Goal: Information Seeking & Learning: Learn about a topic

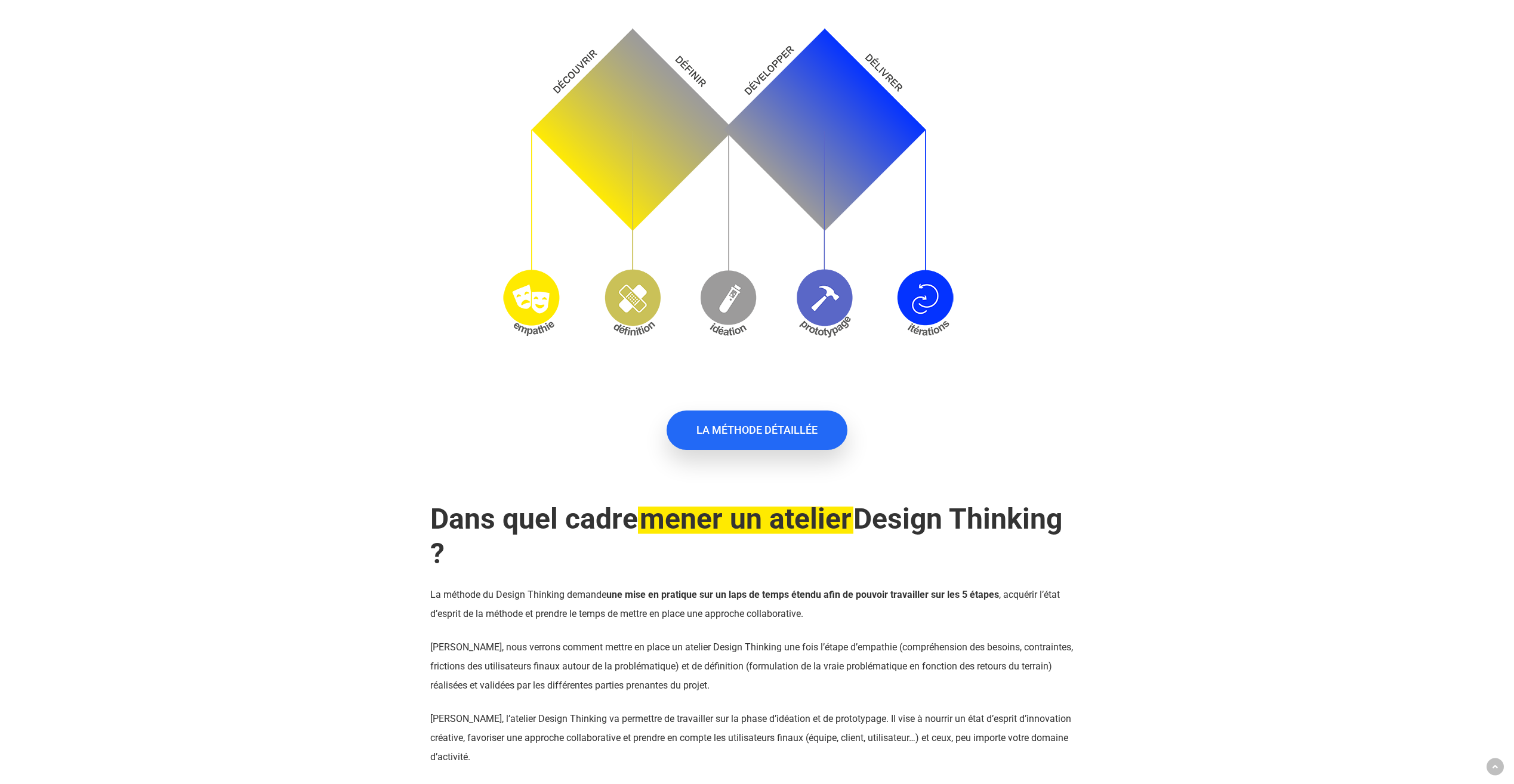
scroll to position [1014, 0]
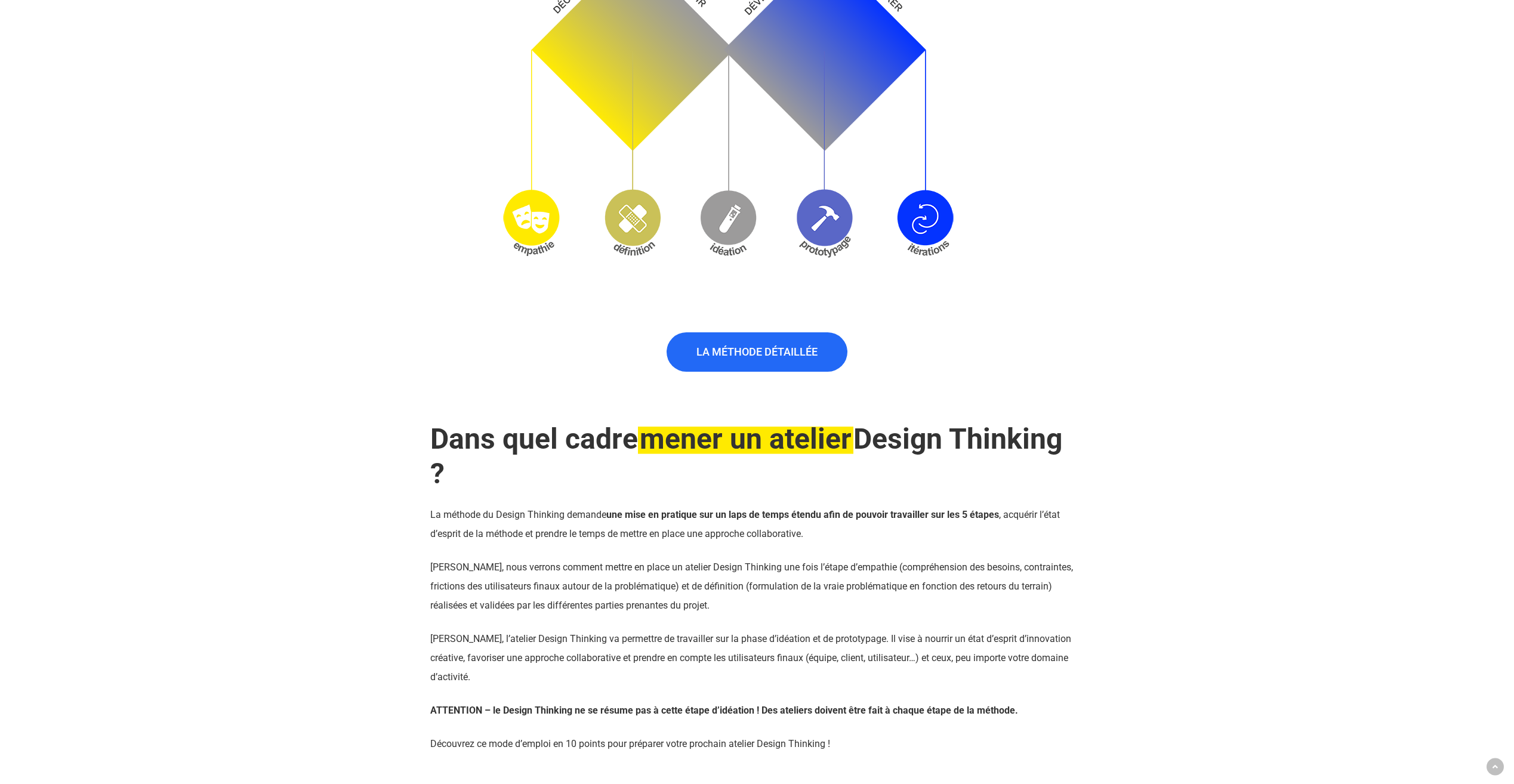
click at [386, 520] on div at bounding box center [388, 250] width 66 height 1007
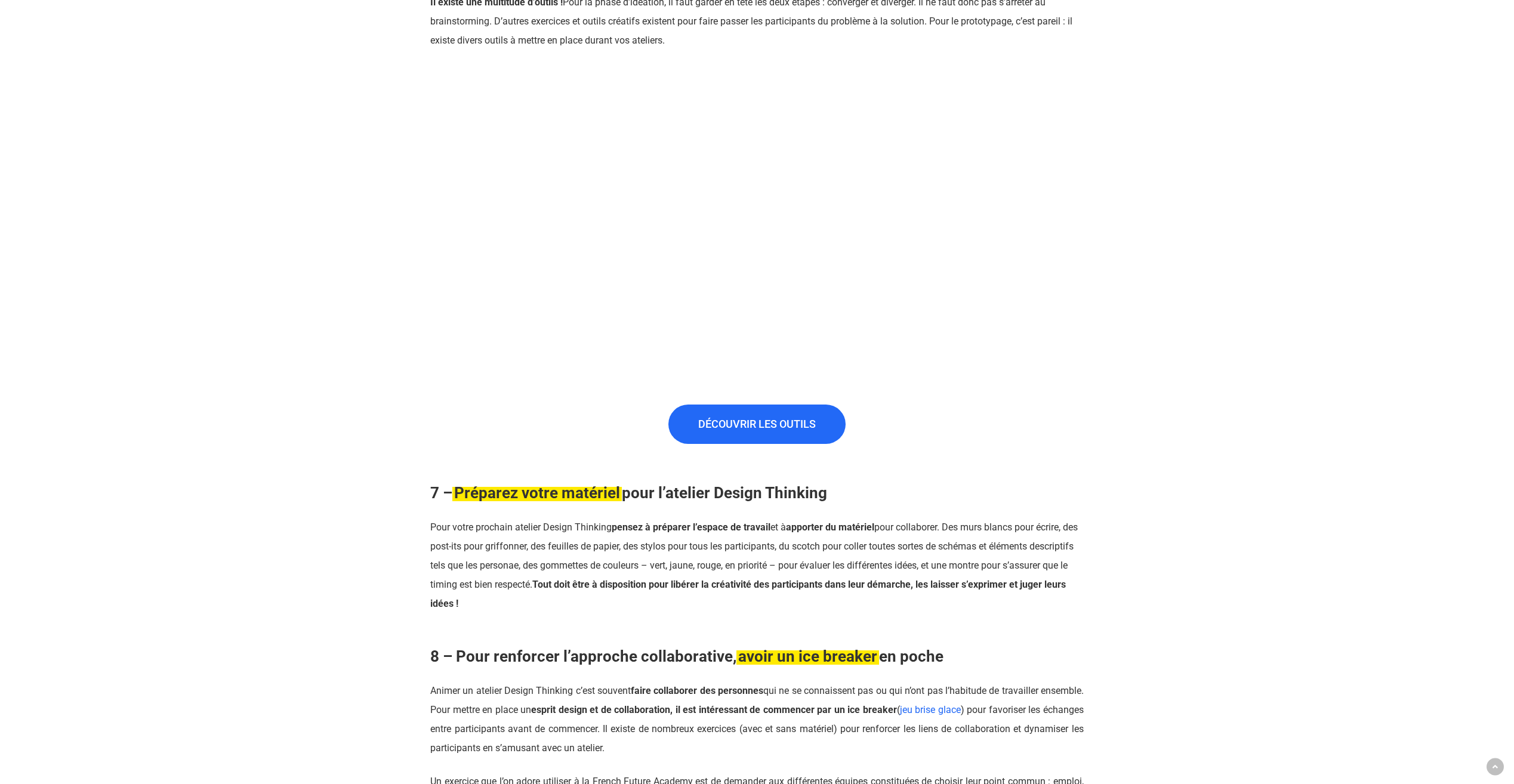
scroll to position [3460, 0]
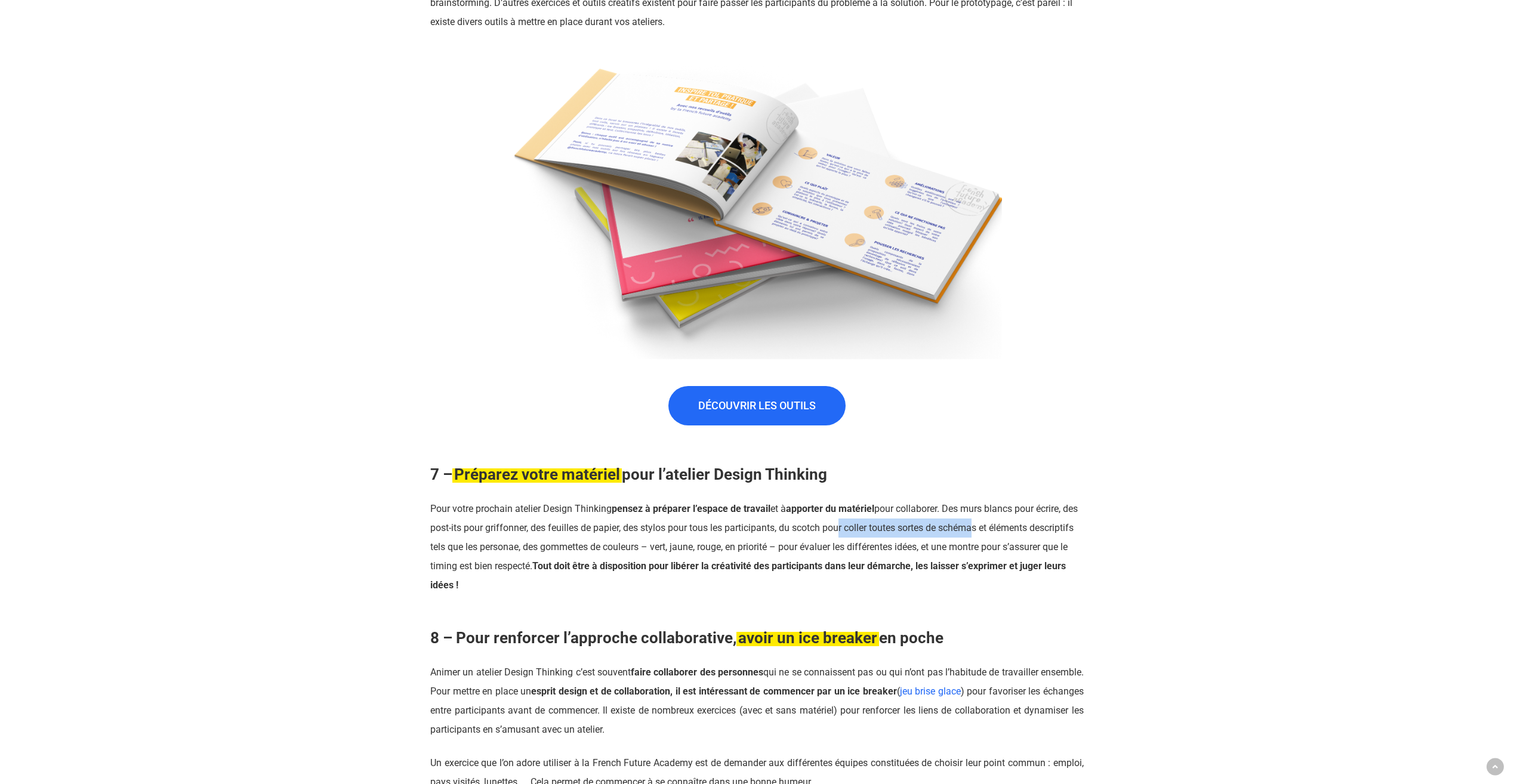
drag, startPoint x: 855, startPoint y: 511, endPoint x: 993, endPoint y: 509, distance: 138.0
click at [993, 509] on span "Pour votre prochain atelier Design Thinking pensez à préparer l’espace de trava…" at bounding box center [754, 546] width 647 height 87
drag, startPoint x: 555, startPoint y: 527, endPoint x: 872, endPoint y: 528, distance: 317.0
click at [872, 528] on span "Pour votre prochain atelier Design Thinking pensez à préparer l’espace de trava…" at bounding box center [754, 546] width 647 height 87
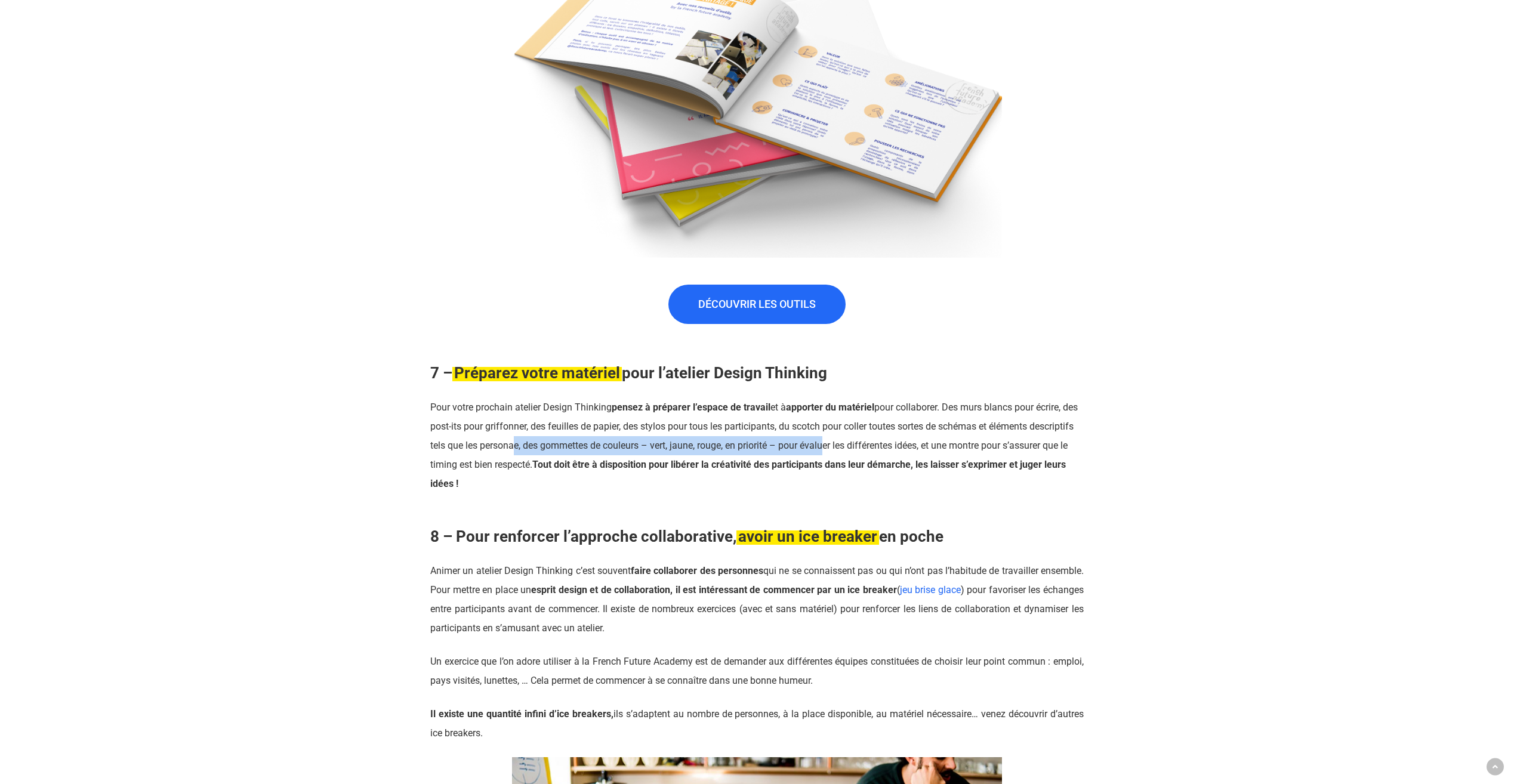
scroll to position [3579, 0]
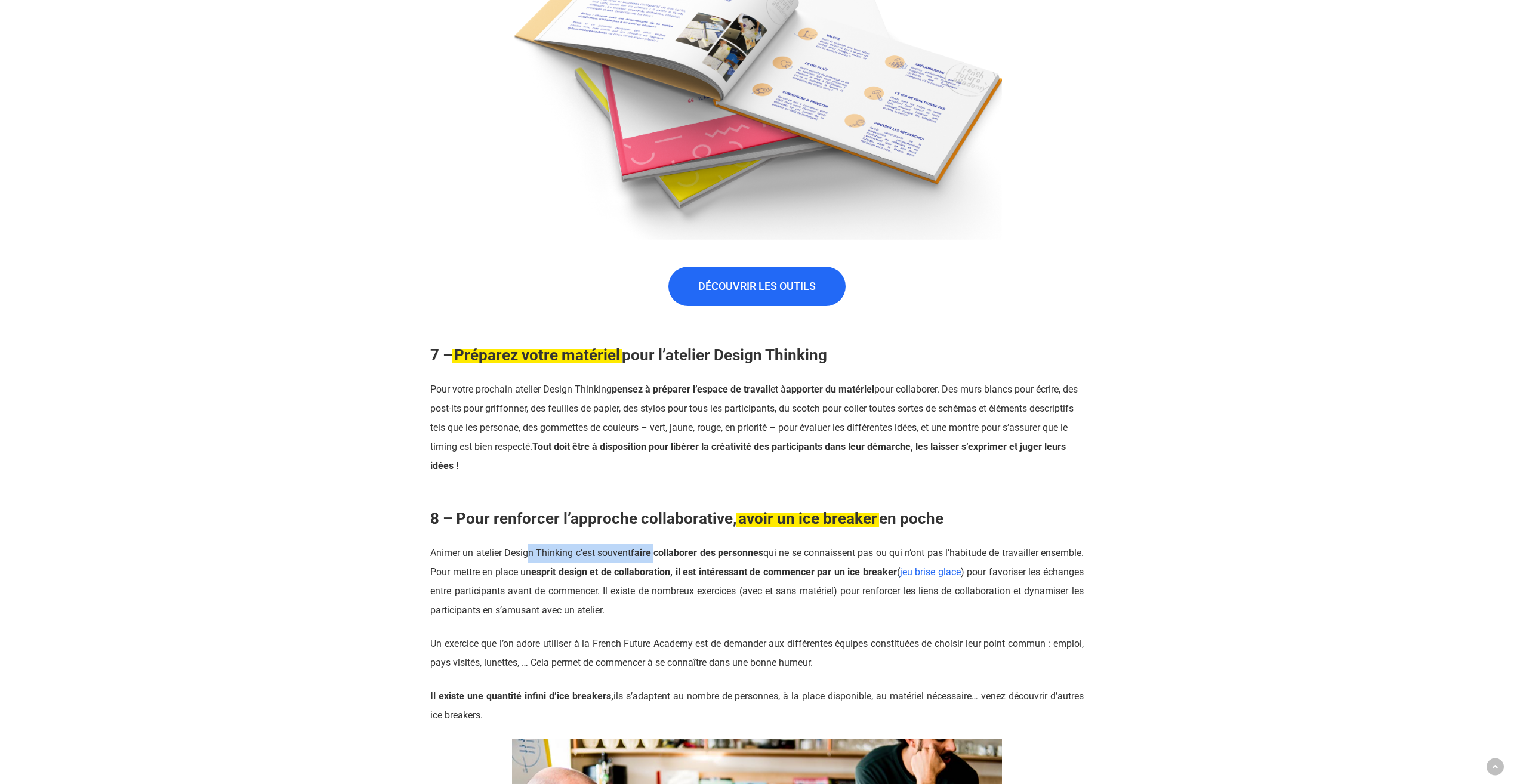
drag, startPoint x: 534, startPoint y: 535, endPoint x: 671, endPoint y: 535, distance: 137.0
click at [671, 547] on span "Animer un atelier Design Thinking c’est souvent faire collaborer des personnes …" at bounding box center [757, 581] width 654 height 69
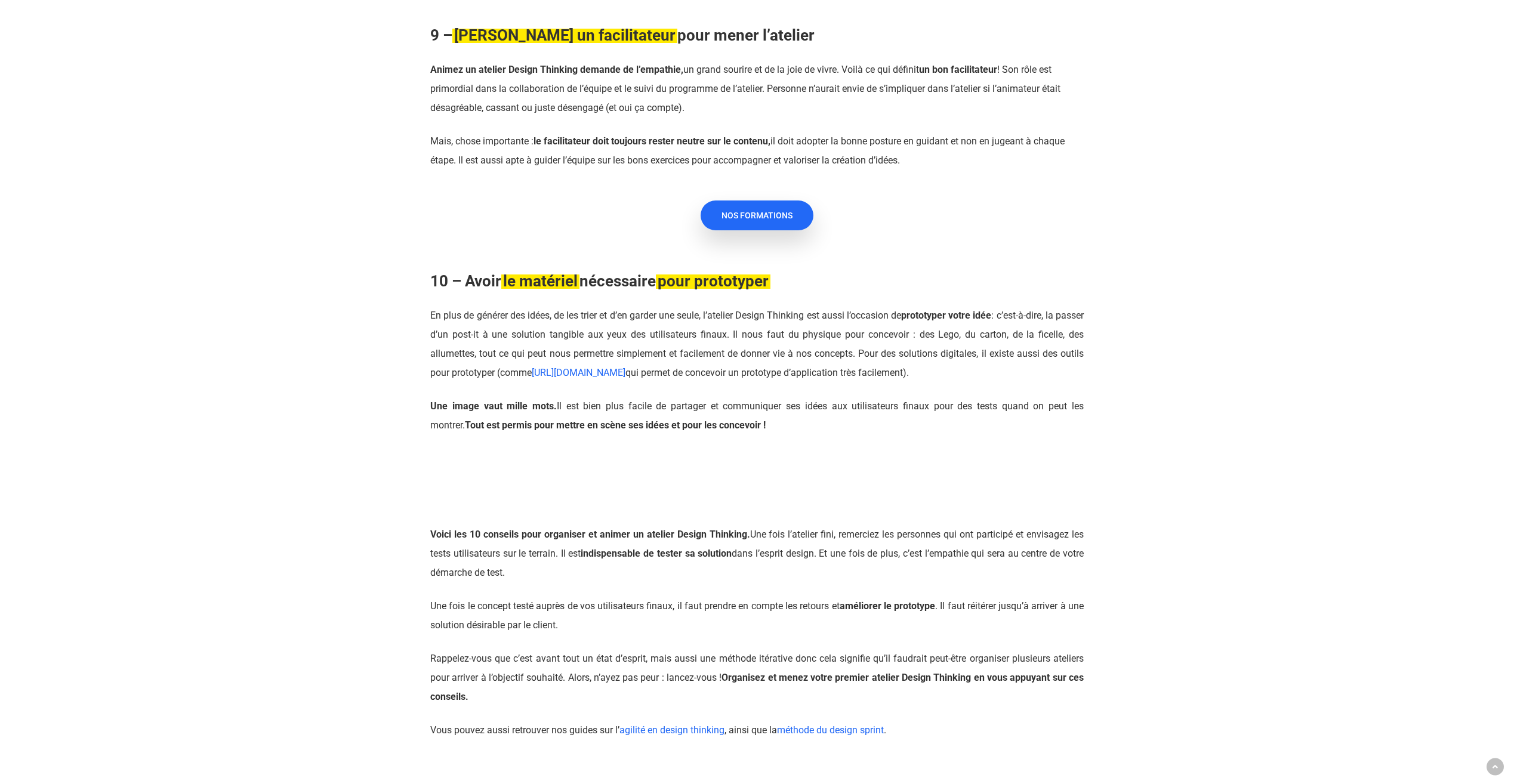
scroll to position [4712, 0]
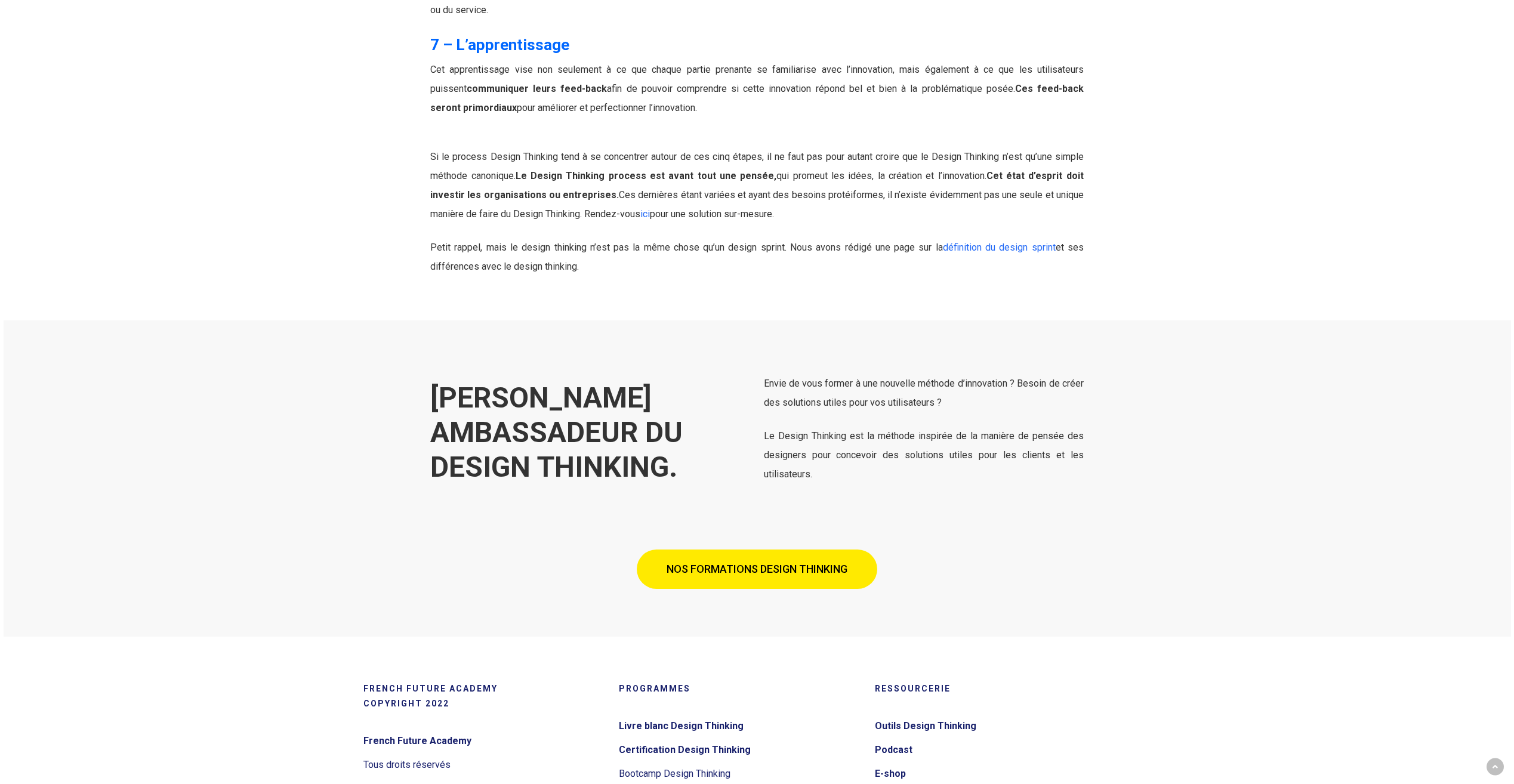
scroll to position [5309, 0]
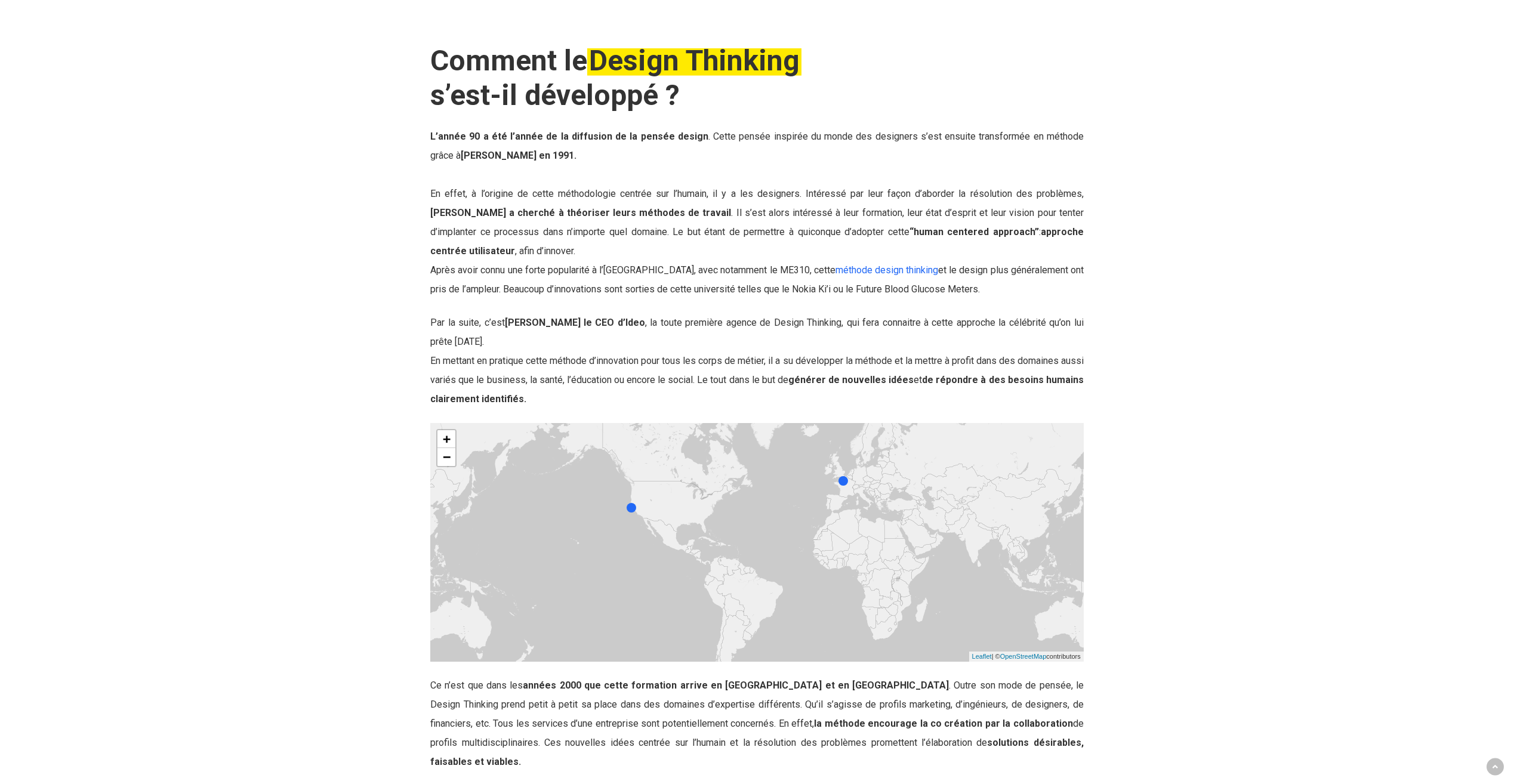
scroll to position [1372, 0]
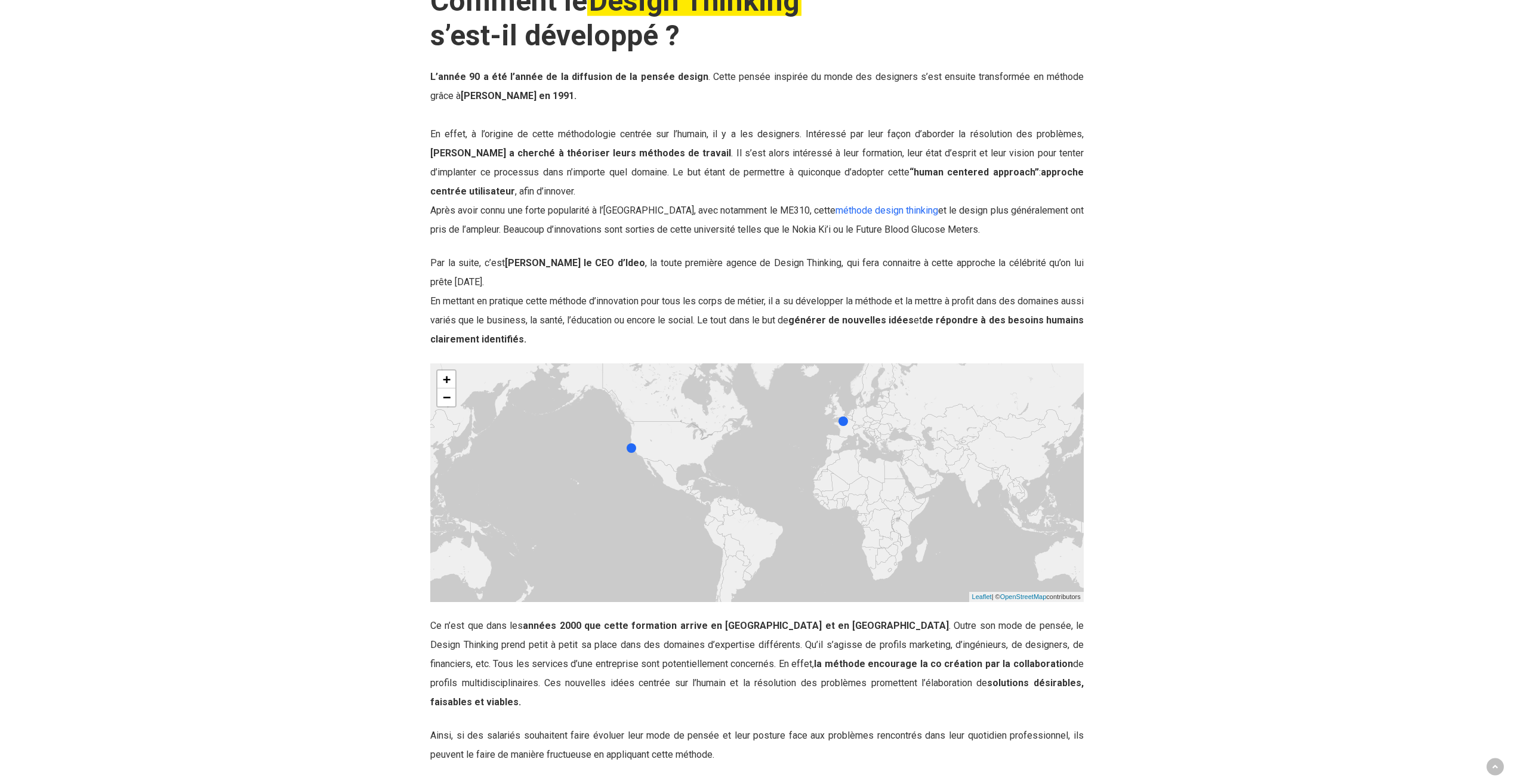
click at [841, 424] on div at bounding box center [843, 421] width 10 height 10
click at [877, 396] on link "×" at bounding box center [878, 391] width 10 height 8
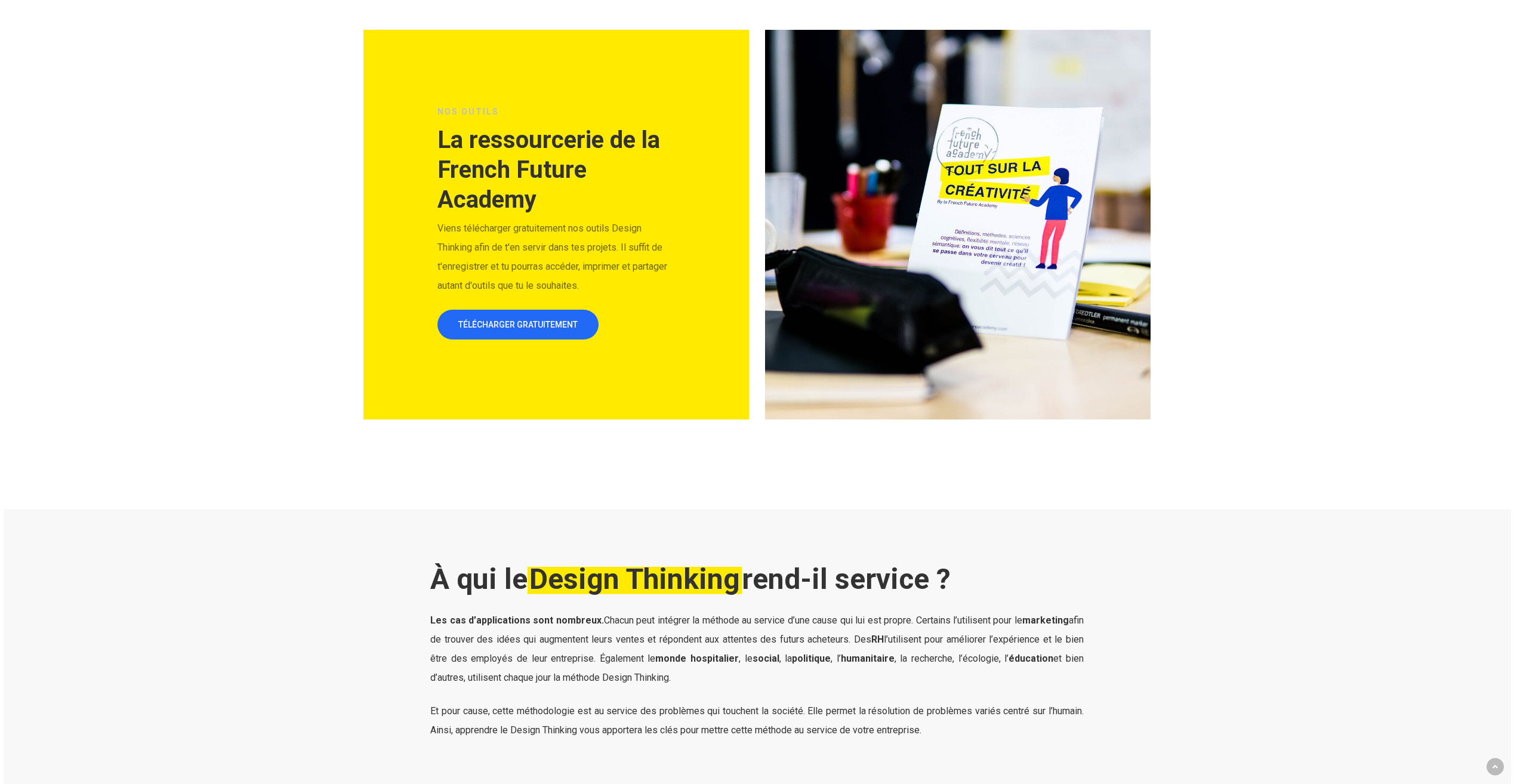
scroll to position [3937, 0]
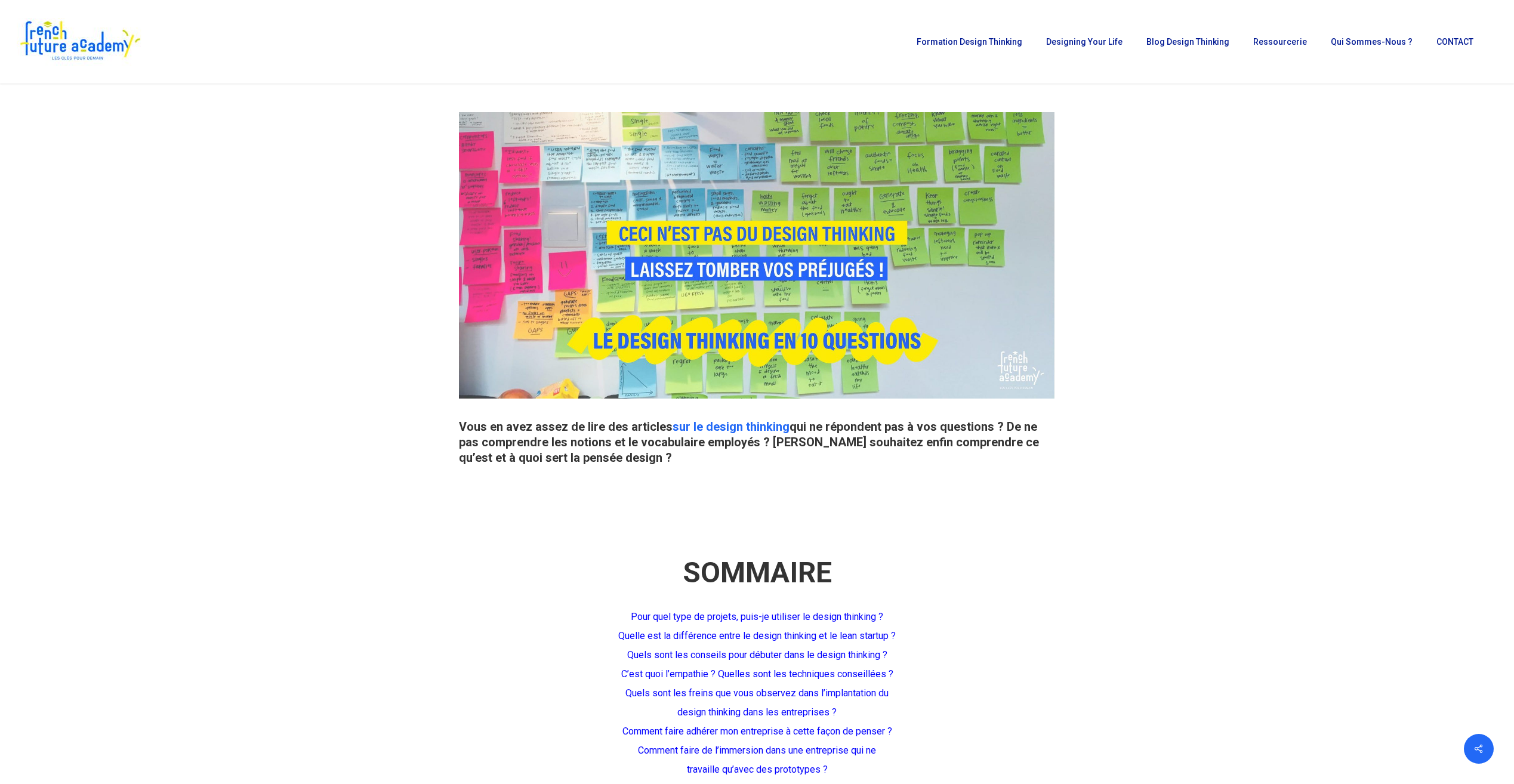
scroll to position [119, 0]
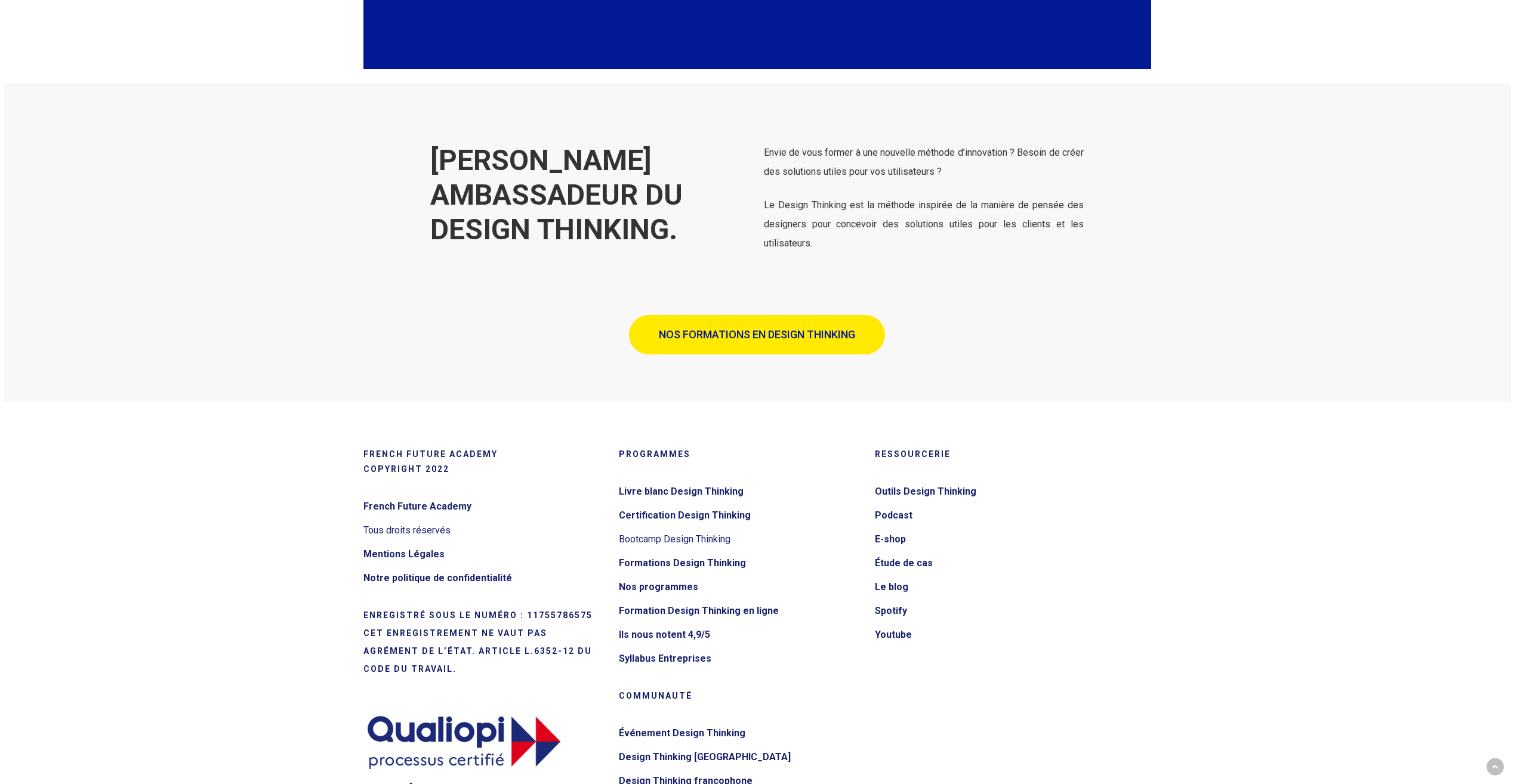
scroll to position [2446, 0]
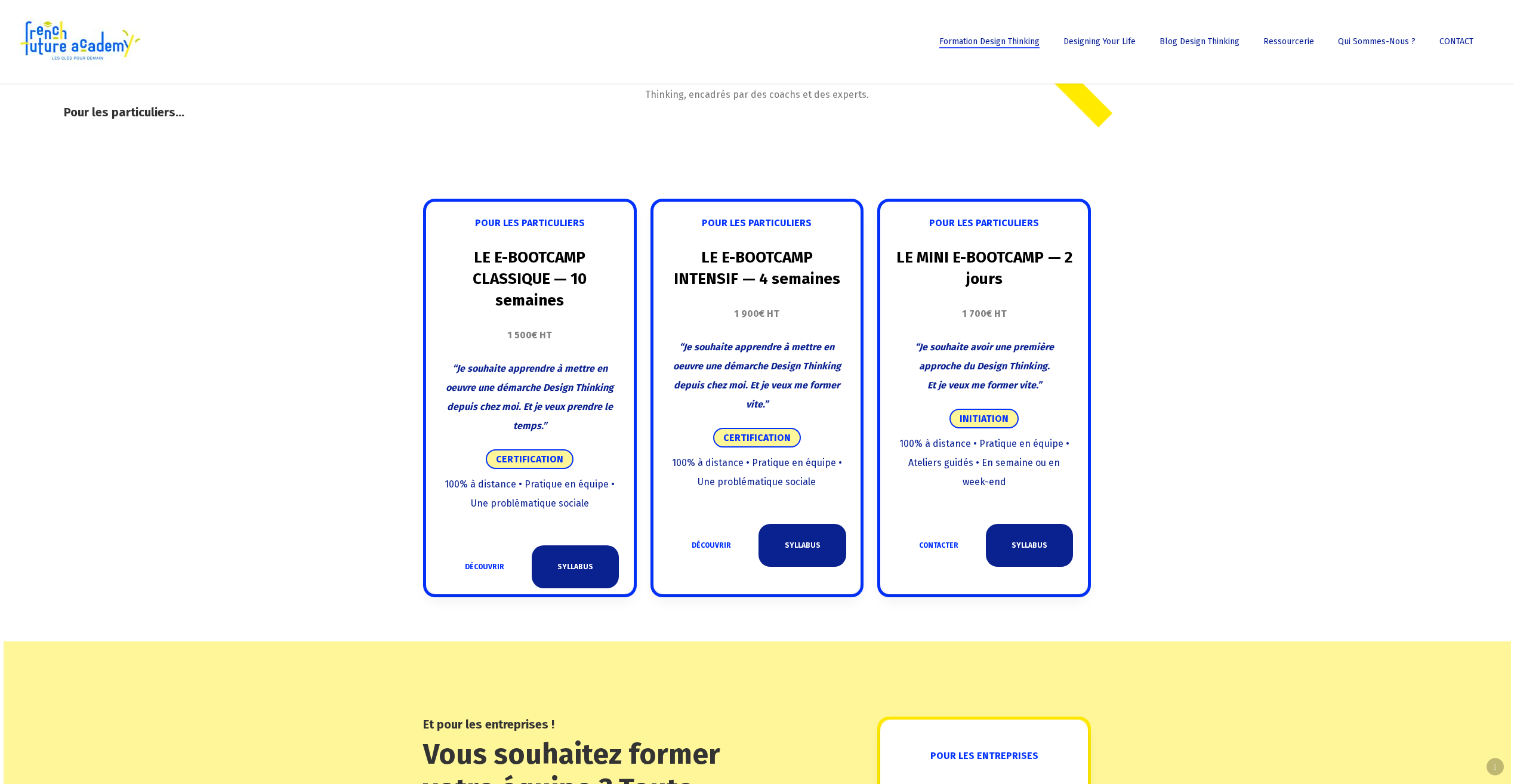
scroll to position [597, 0]
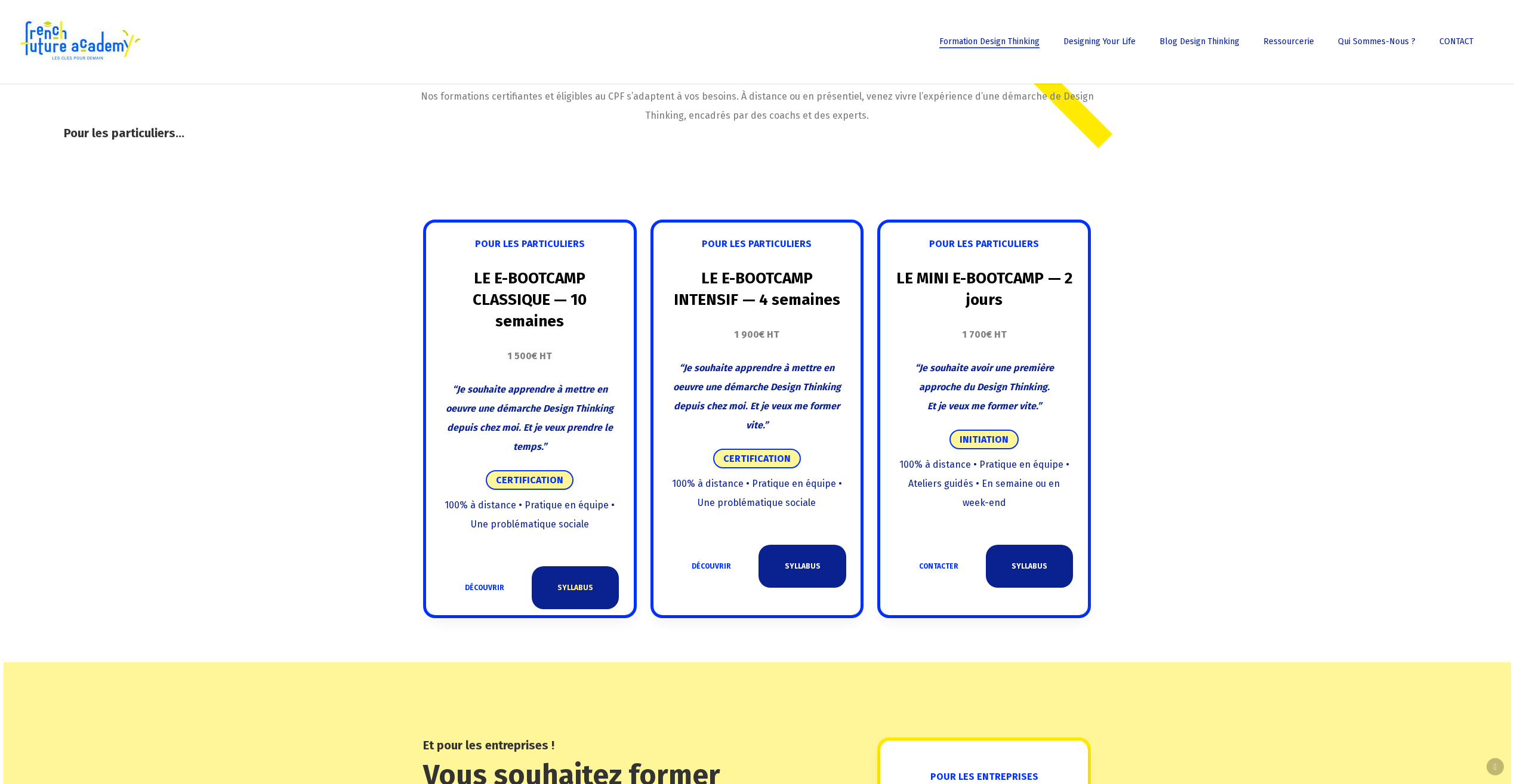
click at [590, 608] on link "SYLLABUS" at bounding box center [575, 588] width 87 height 43
